Goal: Information Seeking & Learning: Learn about a topic

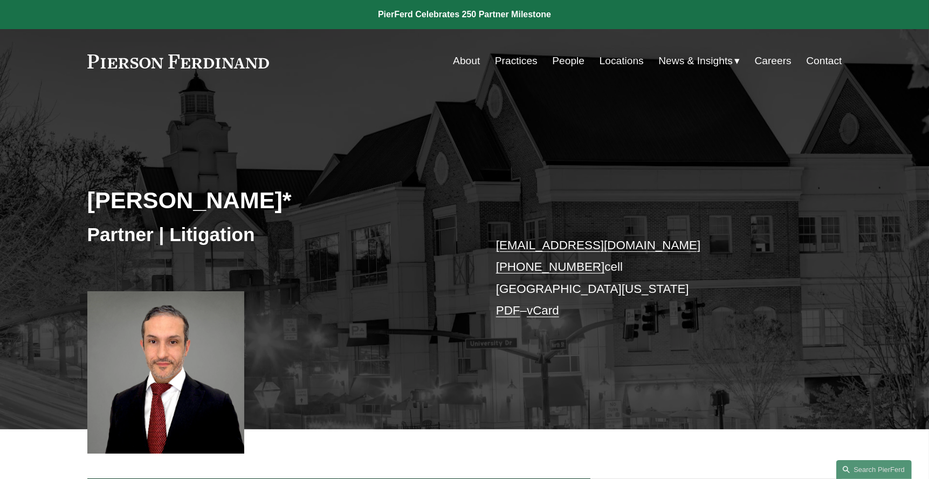
click at [560, 62] on link "People" at bounding box center [568, 61] width 32 height 20
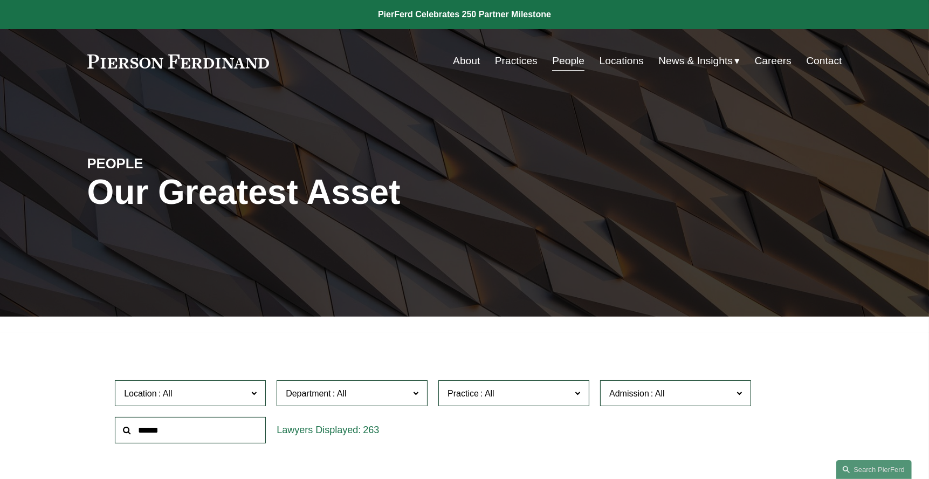
click at [221, 427] on input "text" at bounding box center [190, 430] width 151 height 26
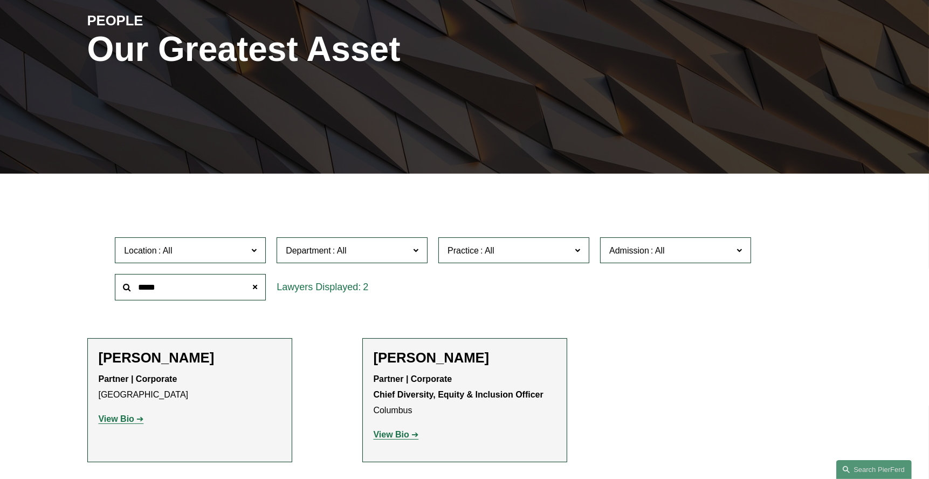
scroll to position [162, 0]
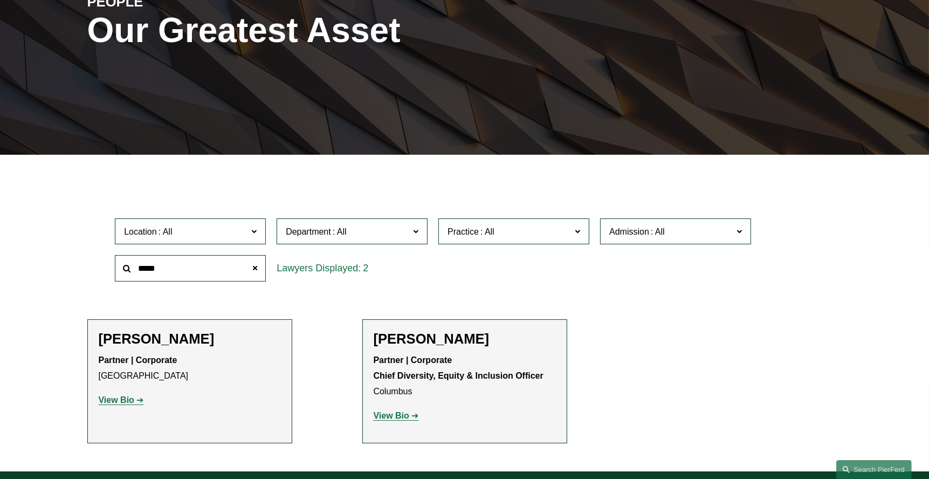
type input "*****"
click at [388, 414] on strong "View Bio" at bounding box center [392, 415] width 36 height 9
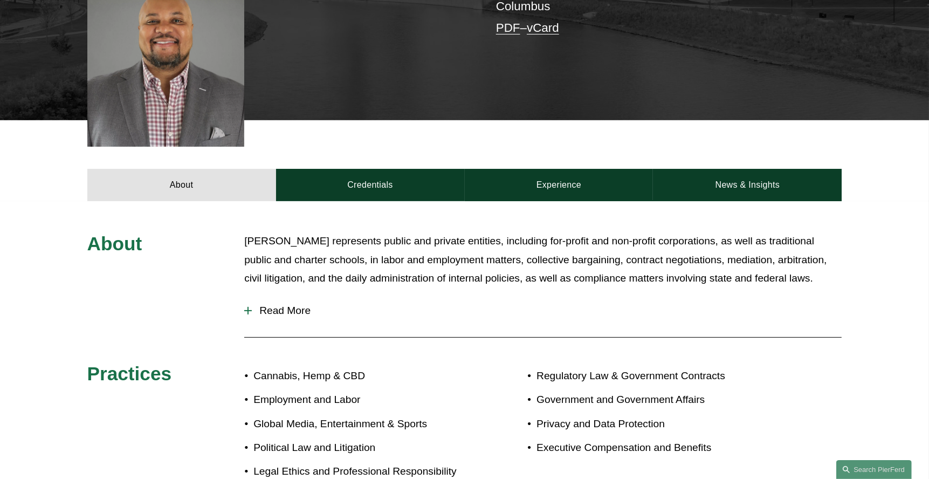
scroll to position [431, 0]
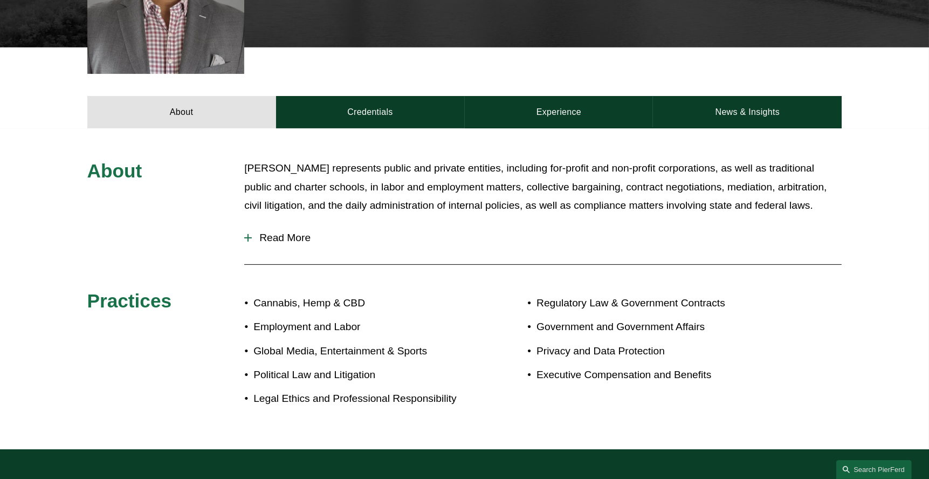
click at [263, 232] on span "Read More" at bounding box center [547, 238] width 590 height 12
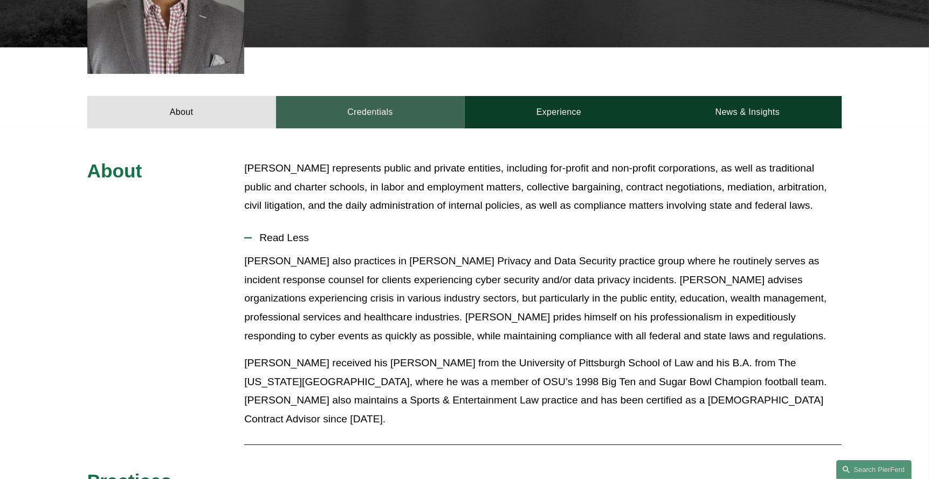
click at [365, 96] on link "Credentials" at bounding box center [370, 112] width 189 height 32
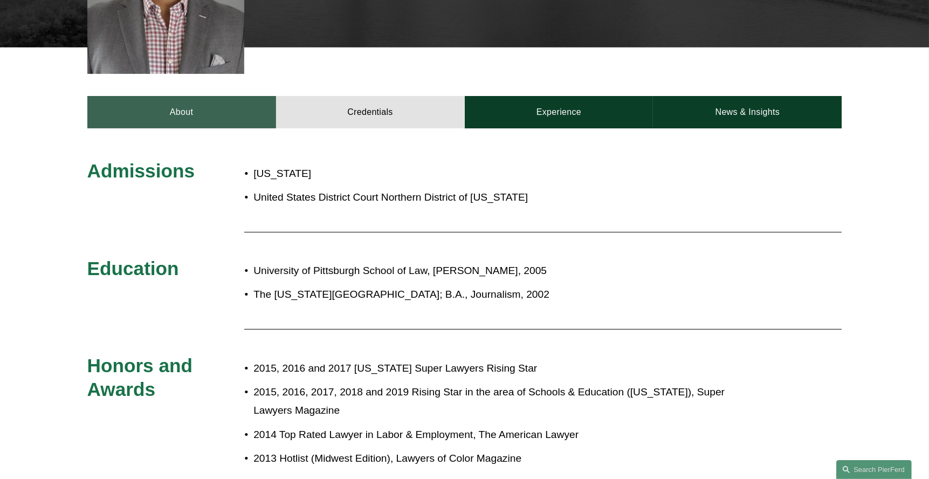
click at [185, 96] on link "About" at bounding box center [181, 112] width 189 height 32
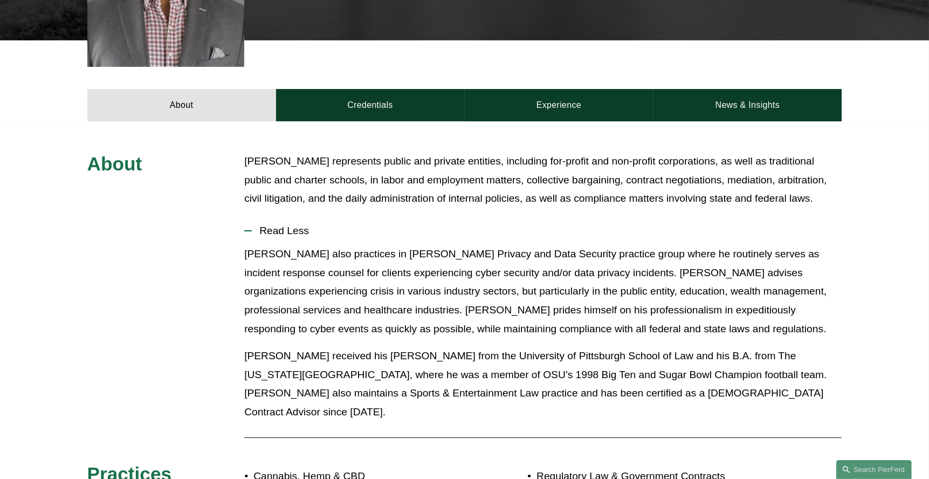
scroll to position [377, 0]
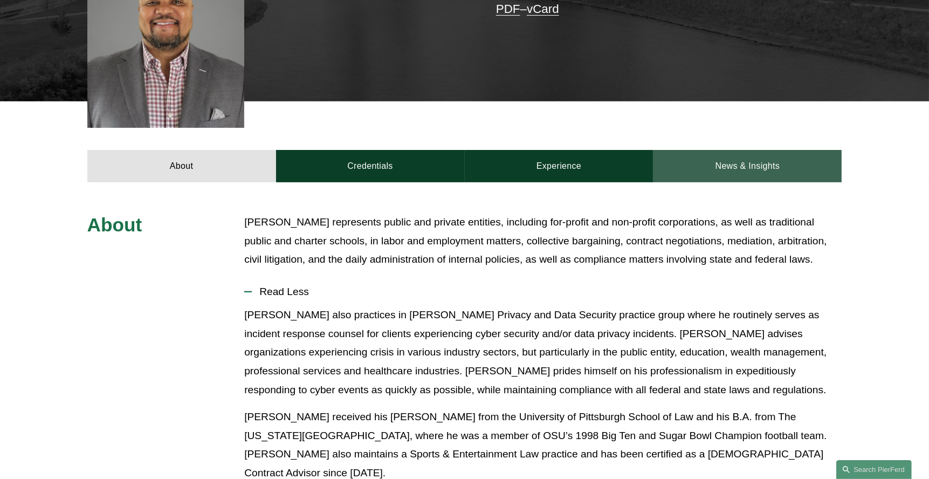
click at [744, 150] on link "News & Insights" at bounding box center [747, 166] width 189 height 32
